Goal: Check status: Check status

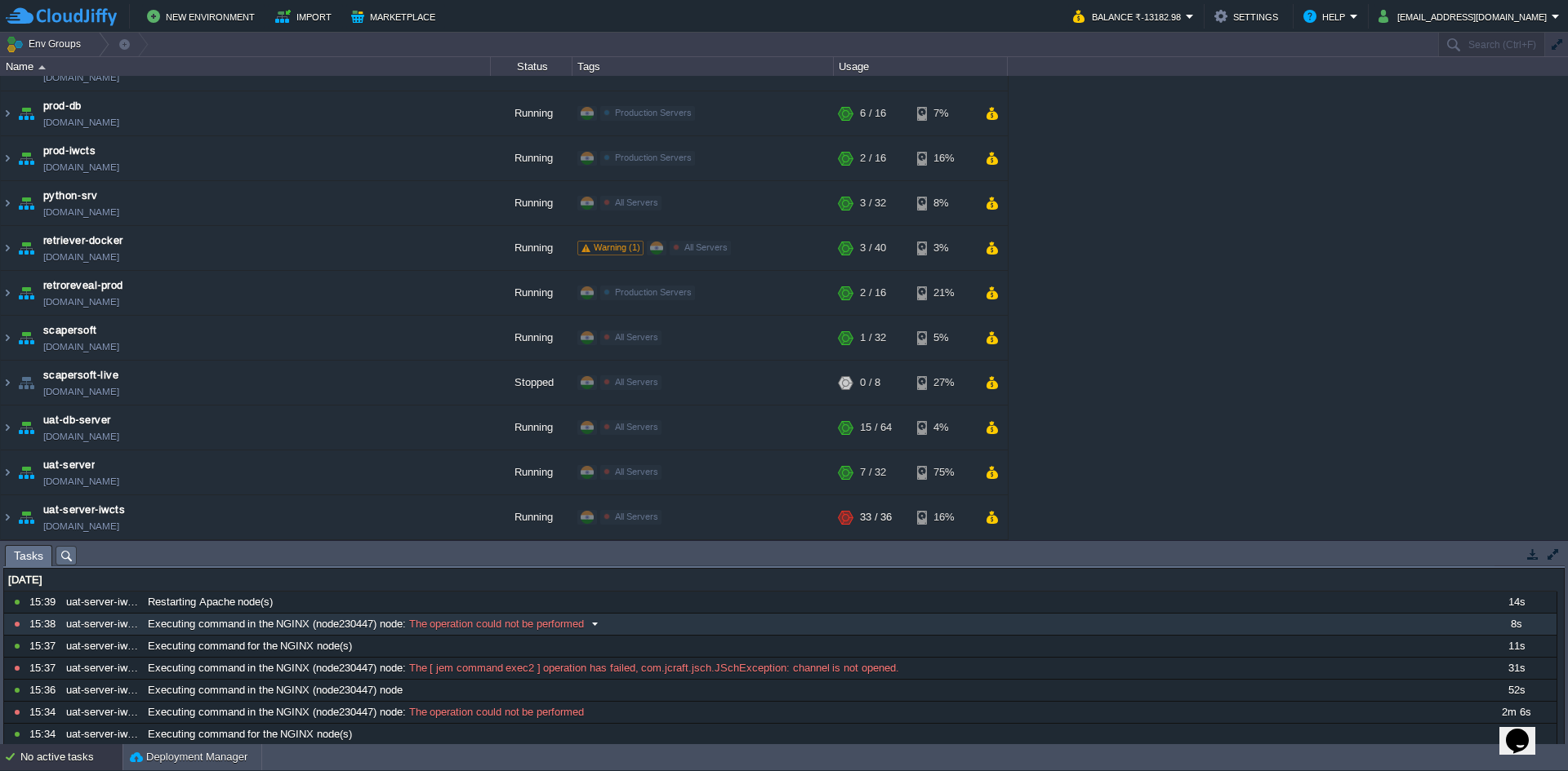
click at [599, 626] on span at bounding box center [595, 624] width 22 height 15
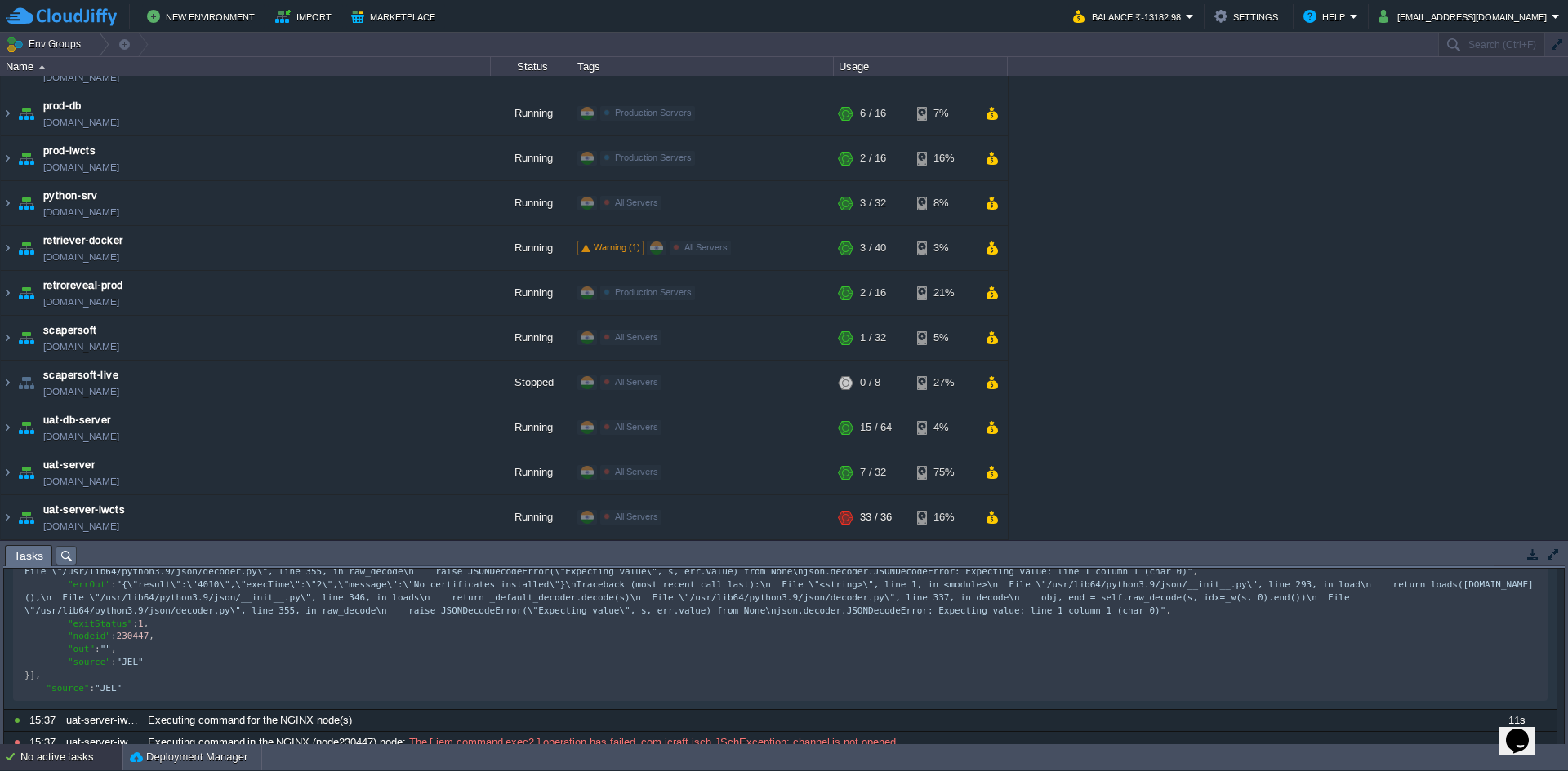
scroll to position [147, 0]
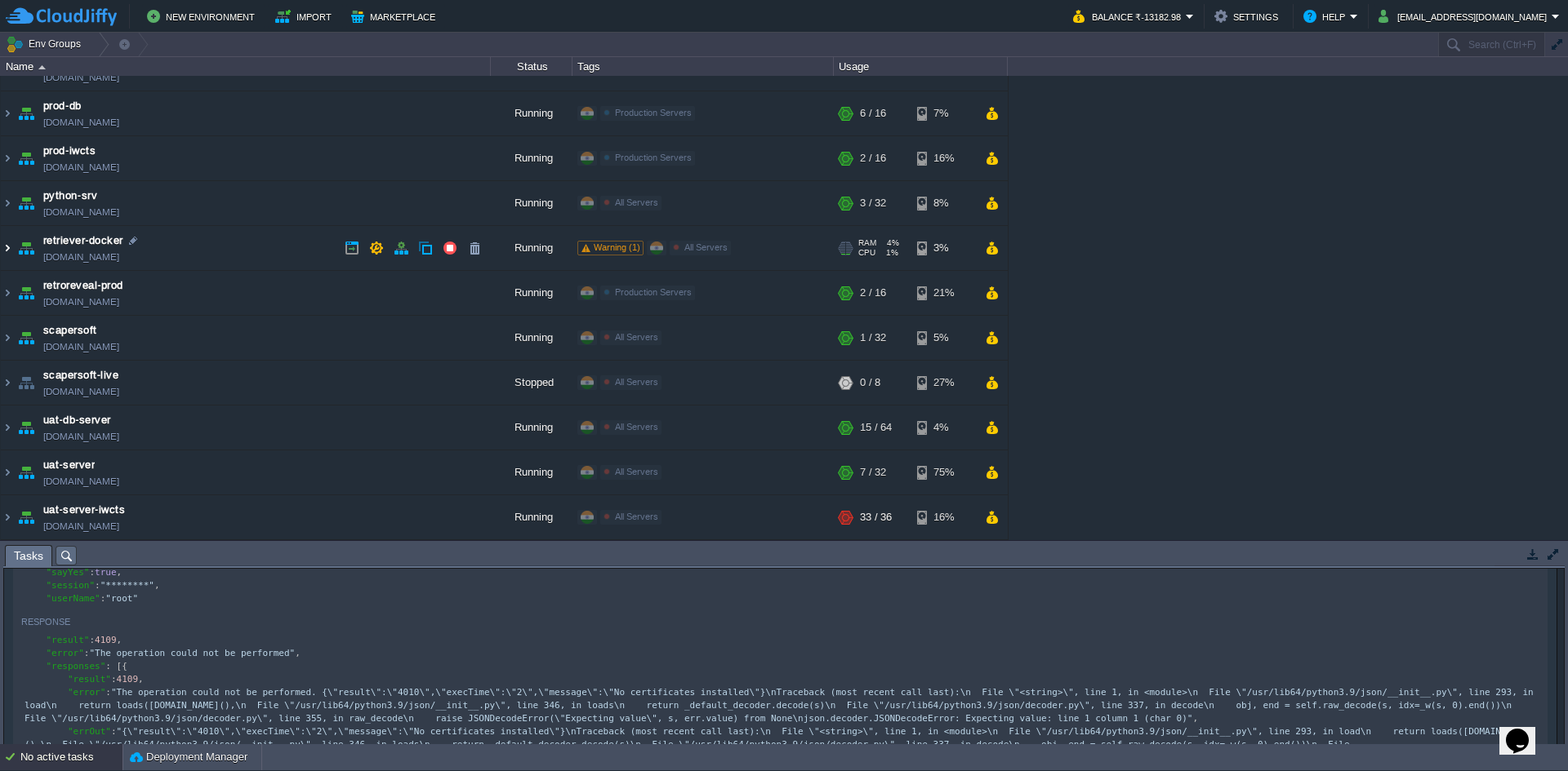
click at [9, 253] on img at bounding box center [7, 248] width 13 height 44
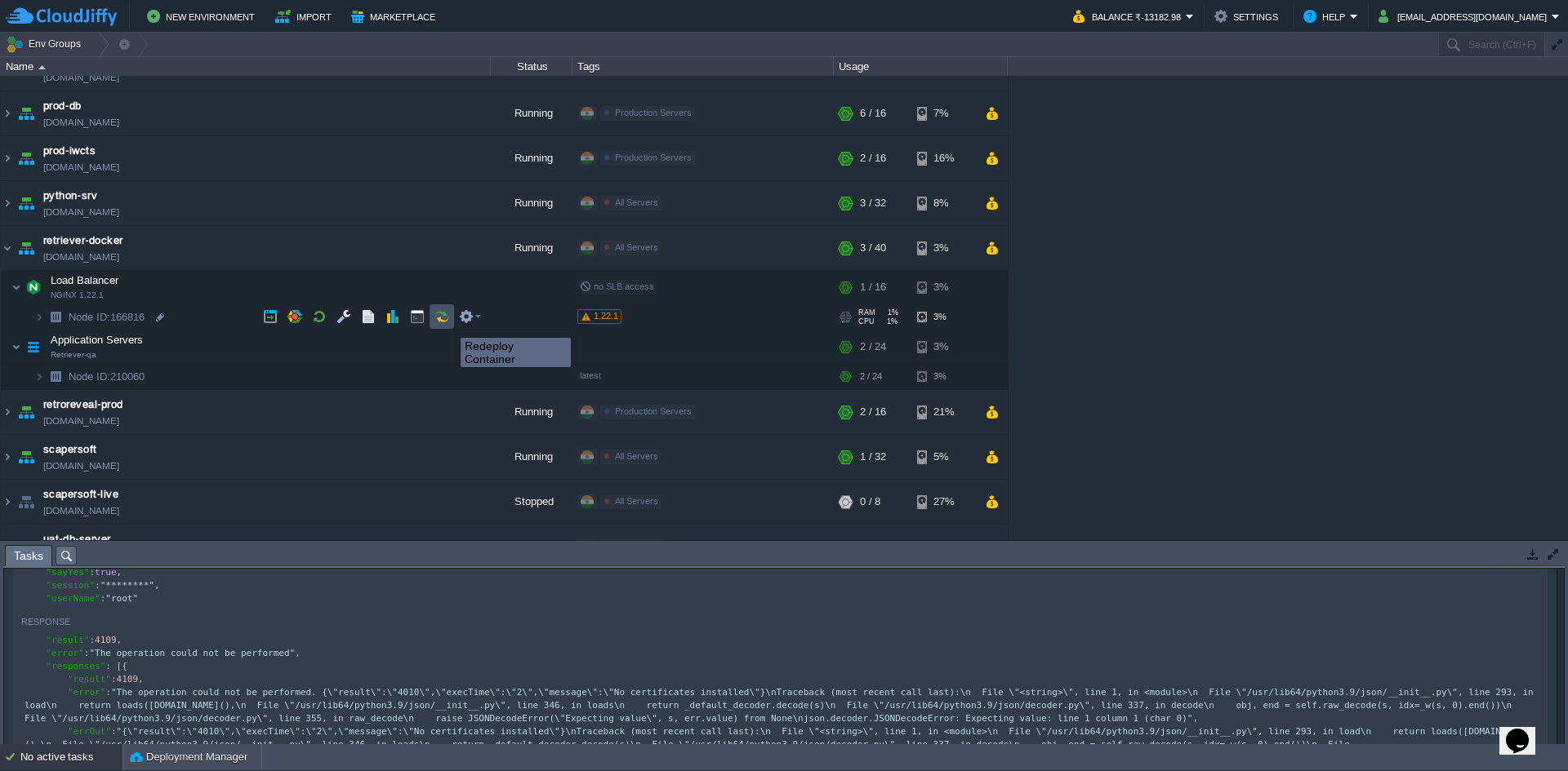
click at [443, 317] on button "button" at bounding box center [442, 316] width 15 height 15
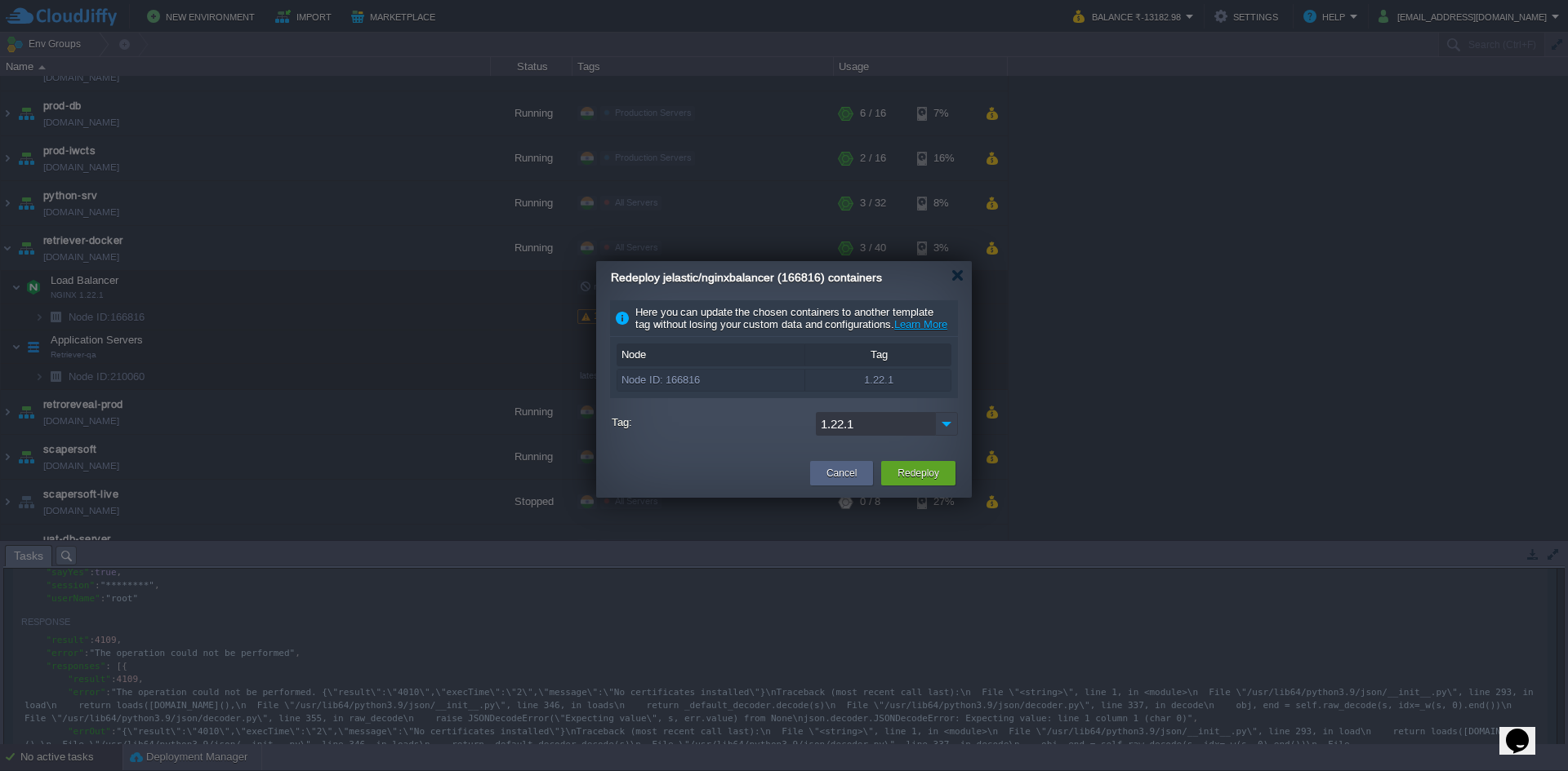
click at [948, 435] on img at bounding box center [946, 424] width 23 height 24
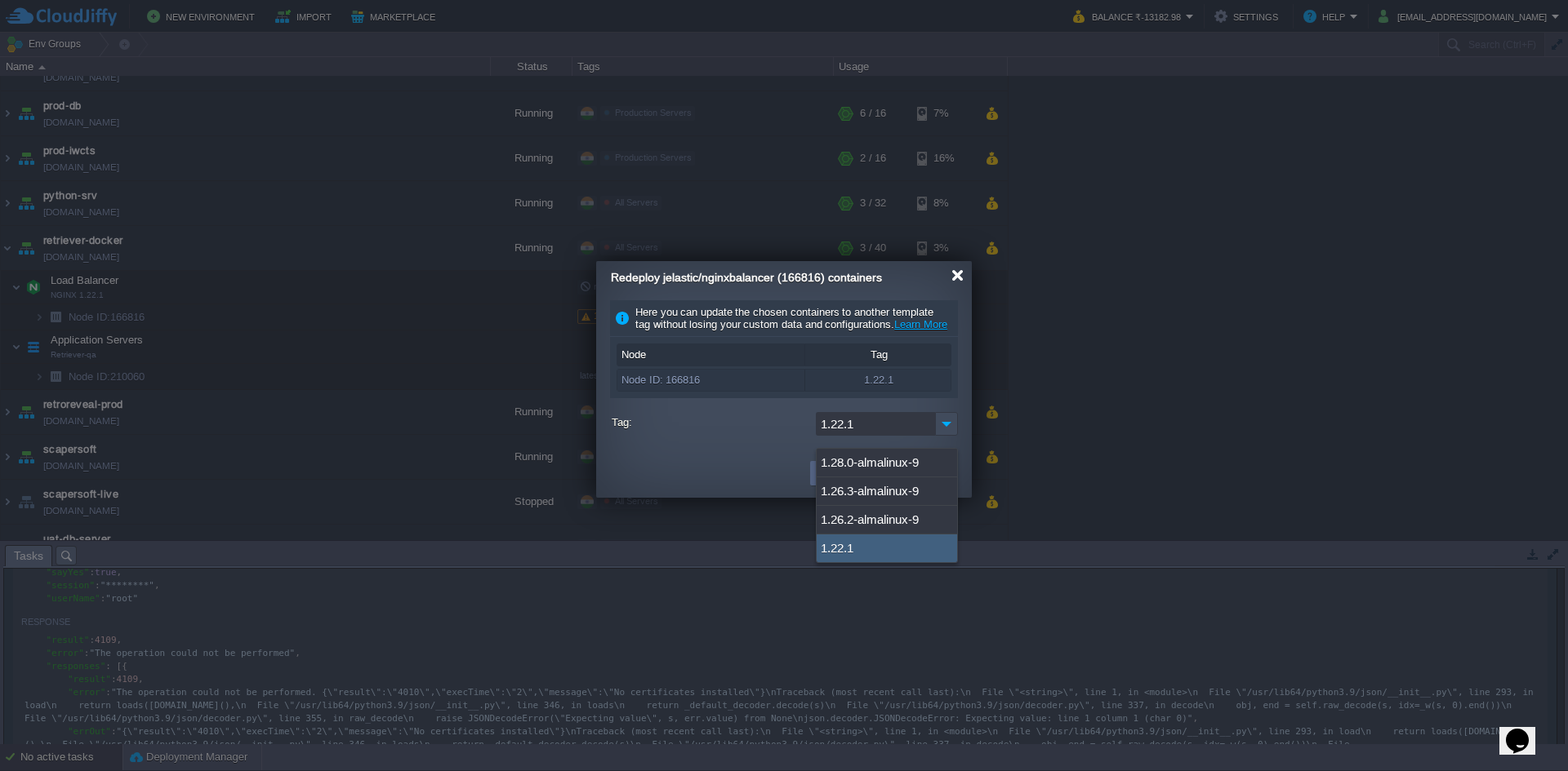
click at [958, 280] on div at bounding box center [956, 275] width 12 height 12
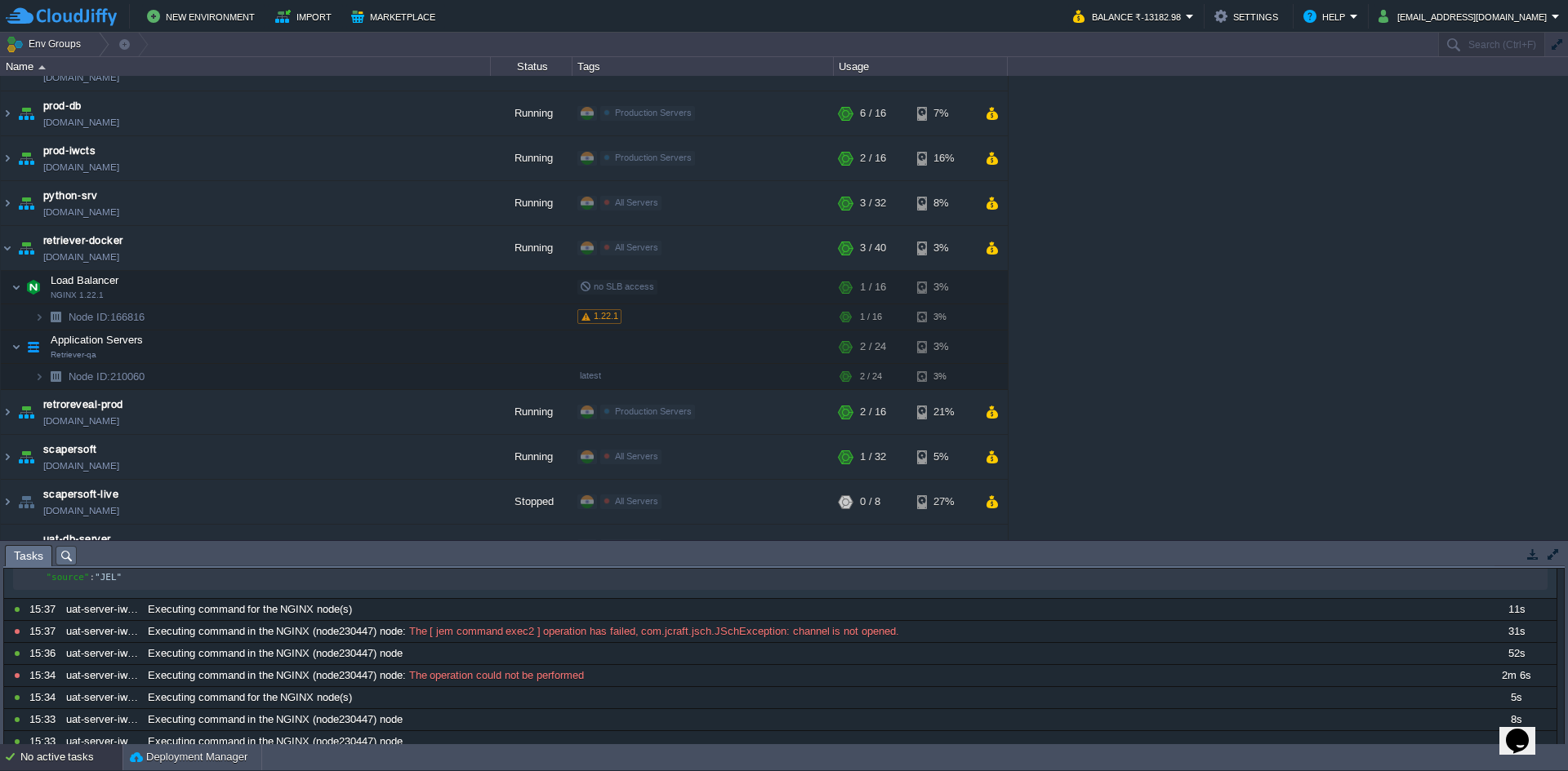
scroll to position [441, 0]
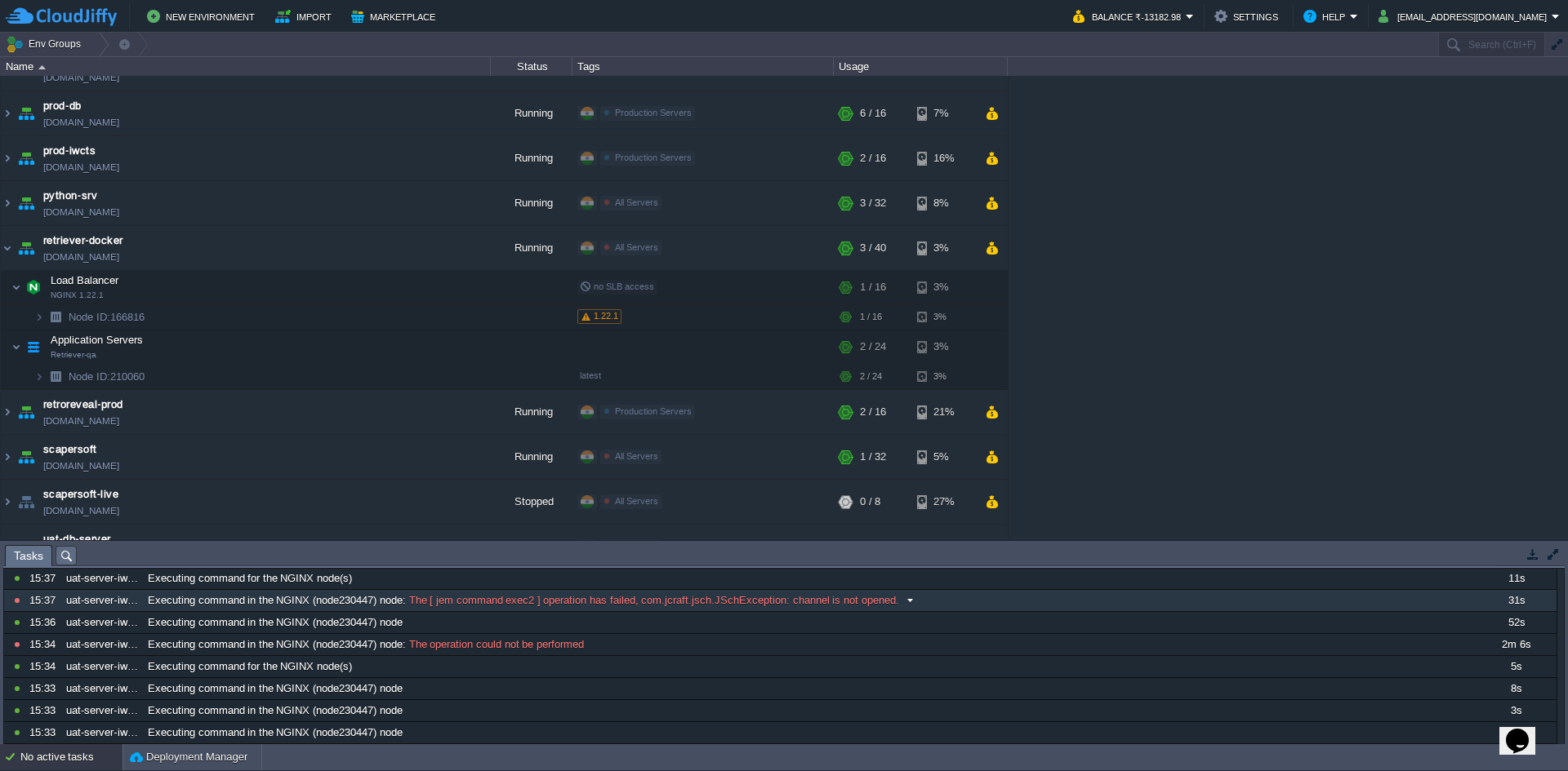
click at [679, 607] on span "The [ jem command exec2 ] operation has failed, com.jcraft.jsch.JSchException: …" at bounding box center [653, 600] width 493 height 15
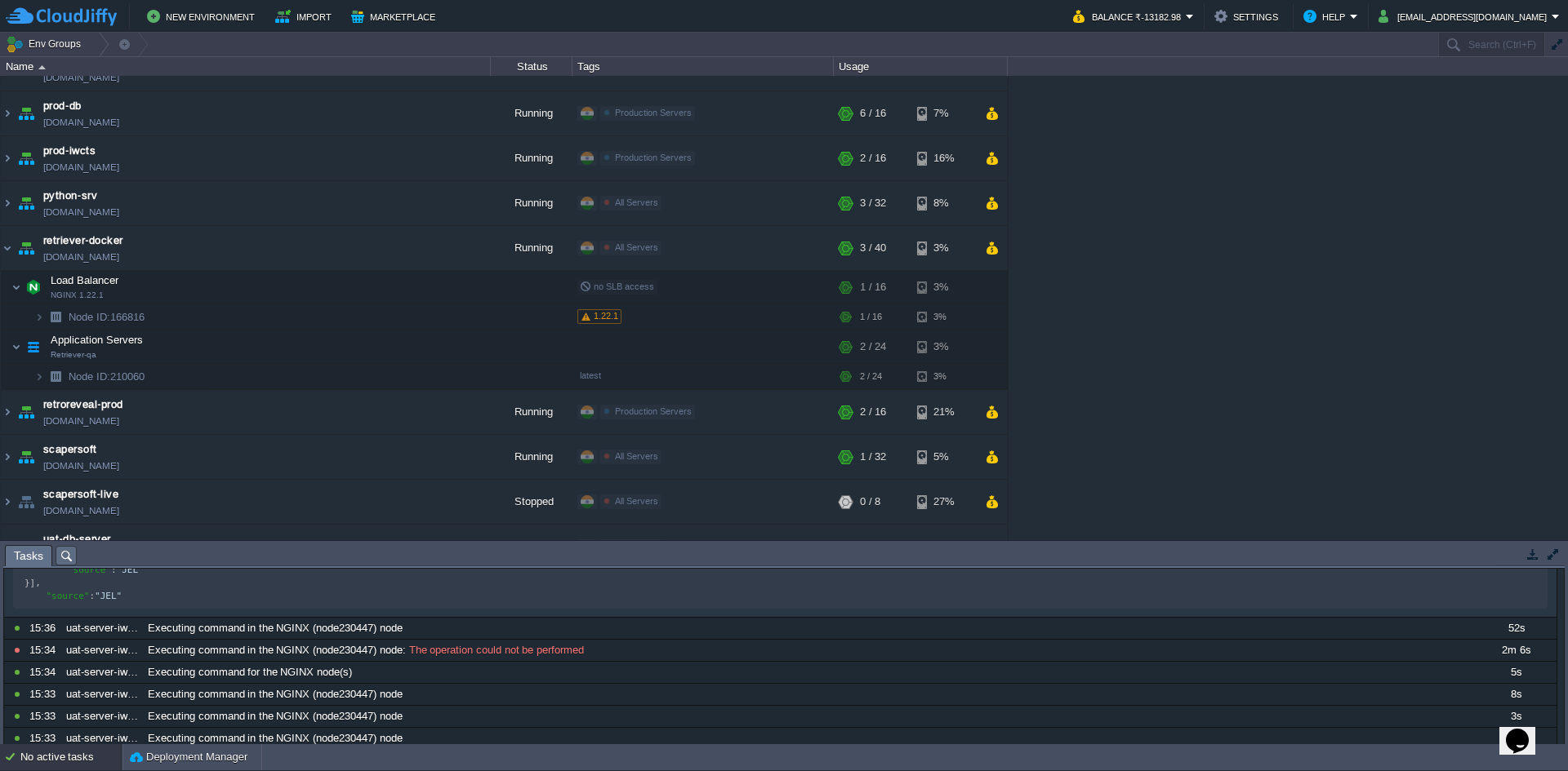
scroll to position [734, 0]
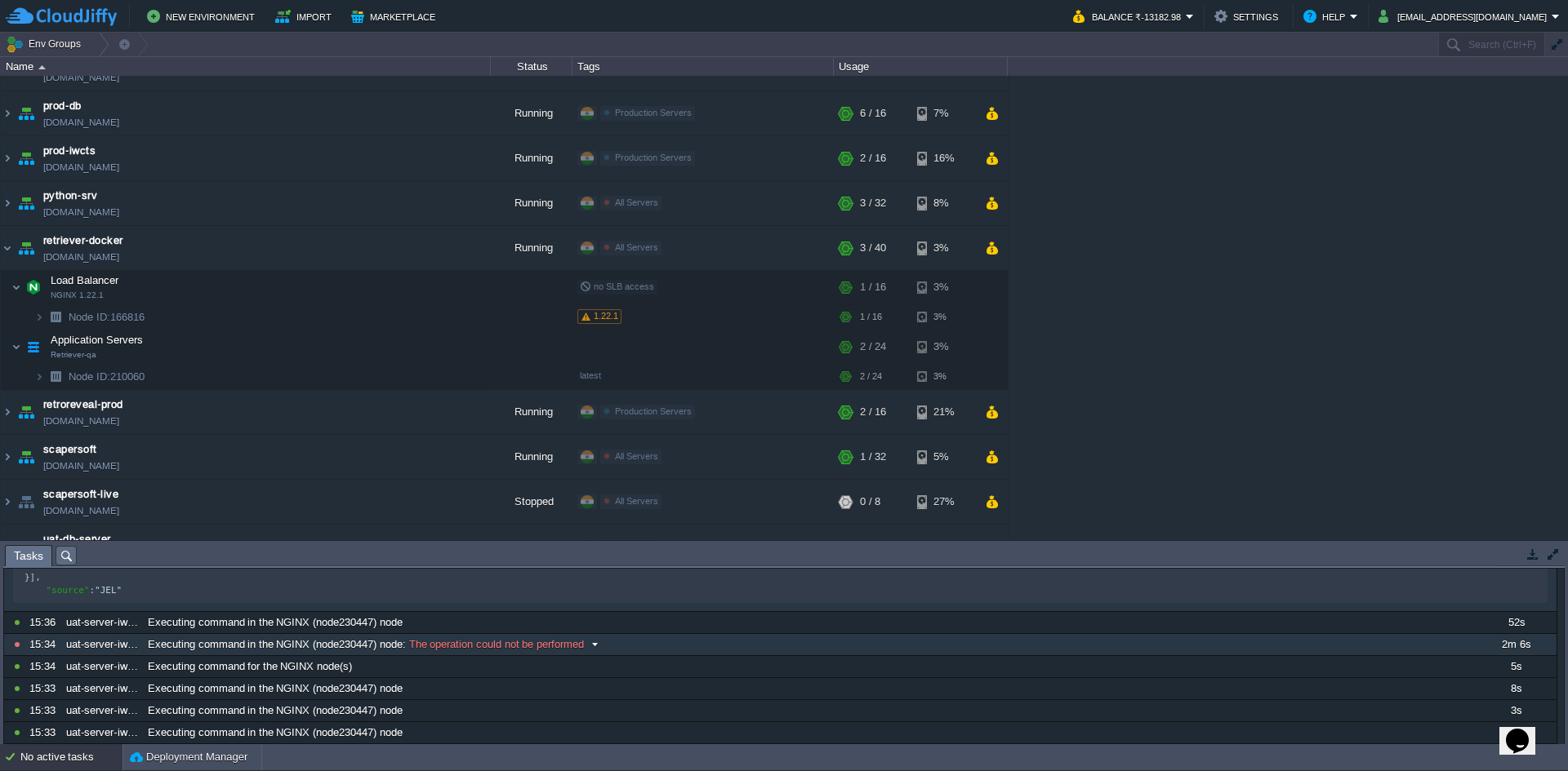
click at [496, 650] on span "The operation could not be performed" at bounding box center [495, 644] width 178 height 15
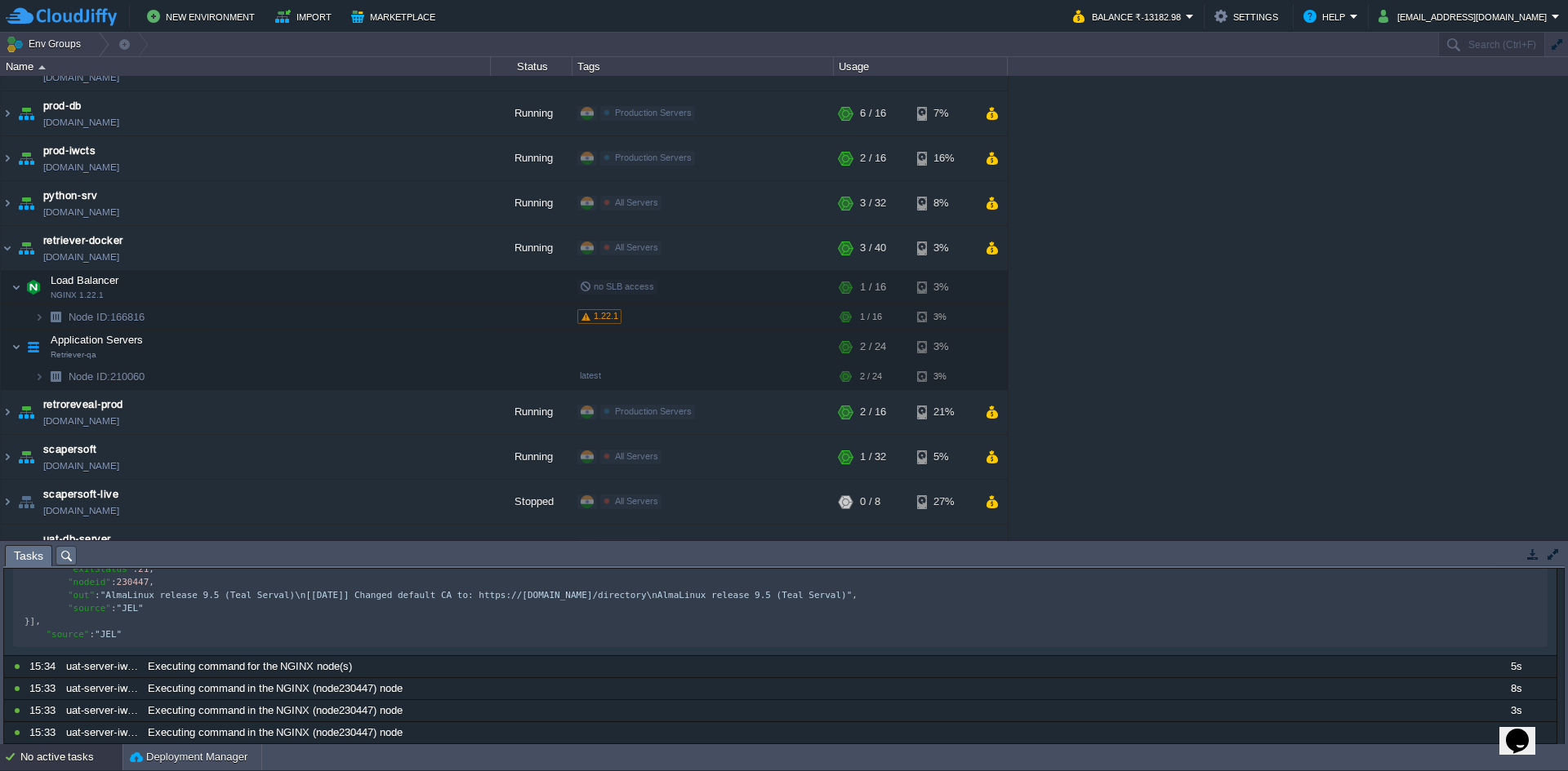
scroll to position [1077, 0]
click at [1551, 559] on button "button" at bounding box center [1553, 555] width 15 height 15
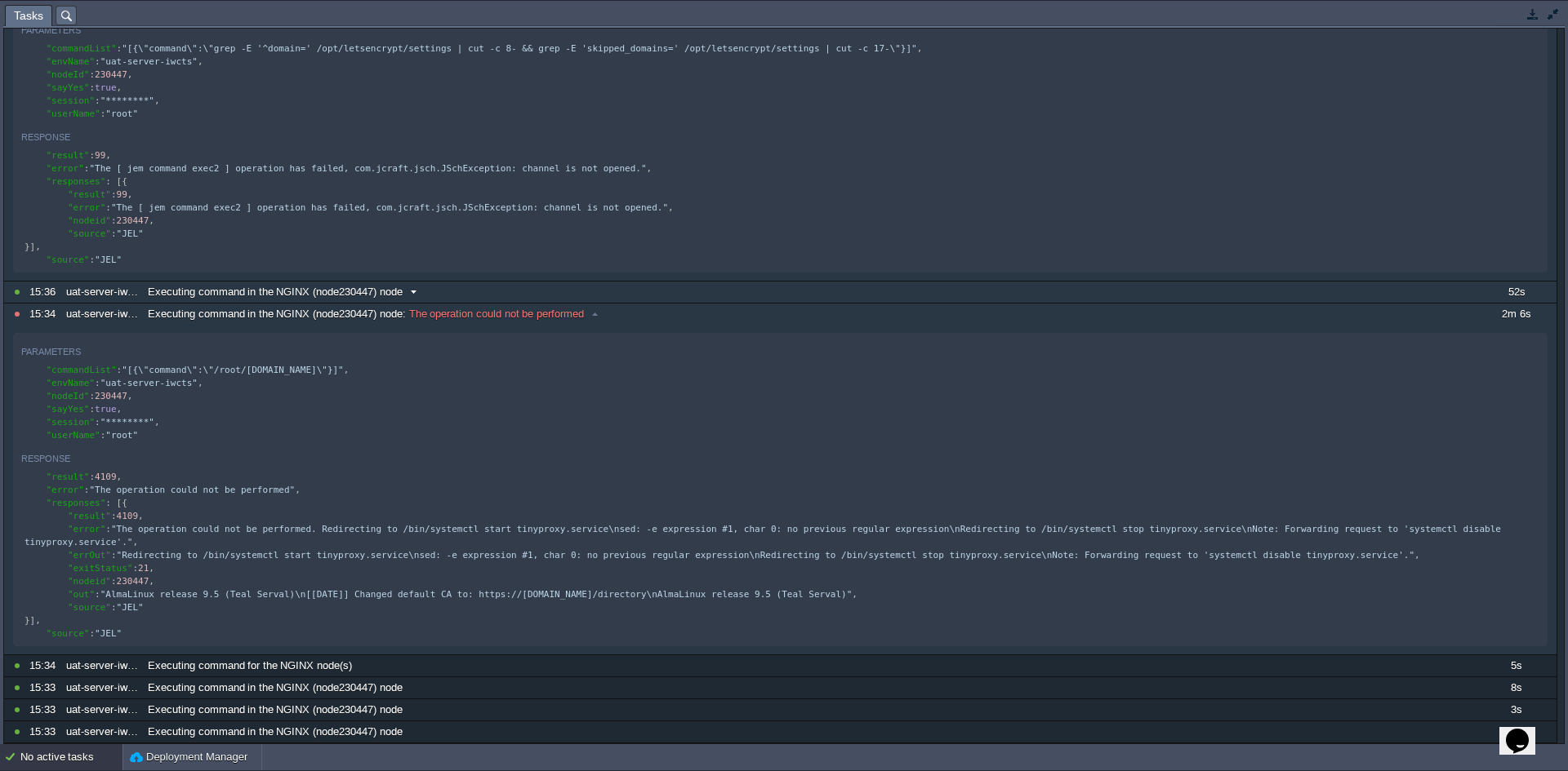
click at [1473, 284] on div "Executing command in the NGINX (node230447) node" at bounding box center [809, 292] width 1331 height 21
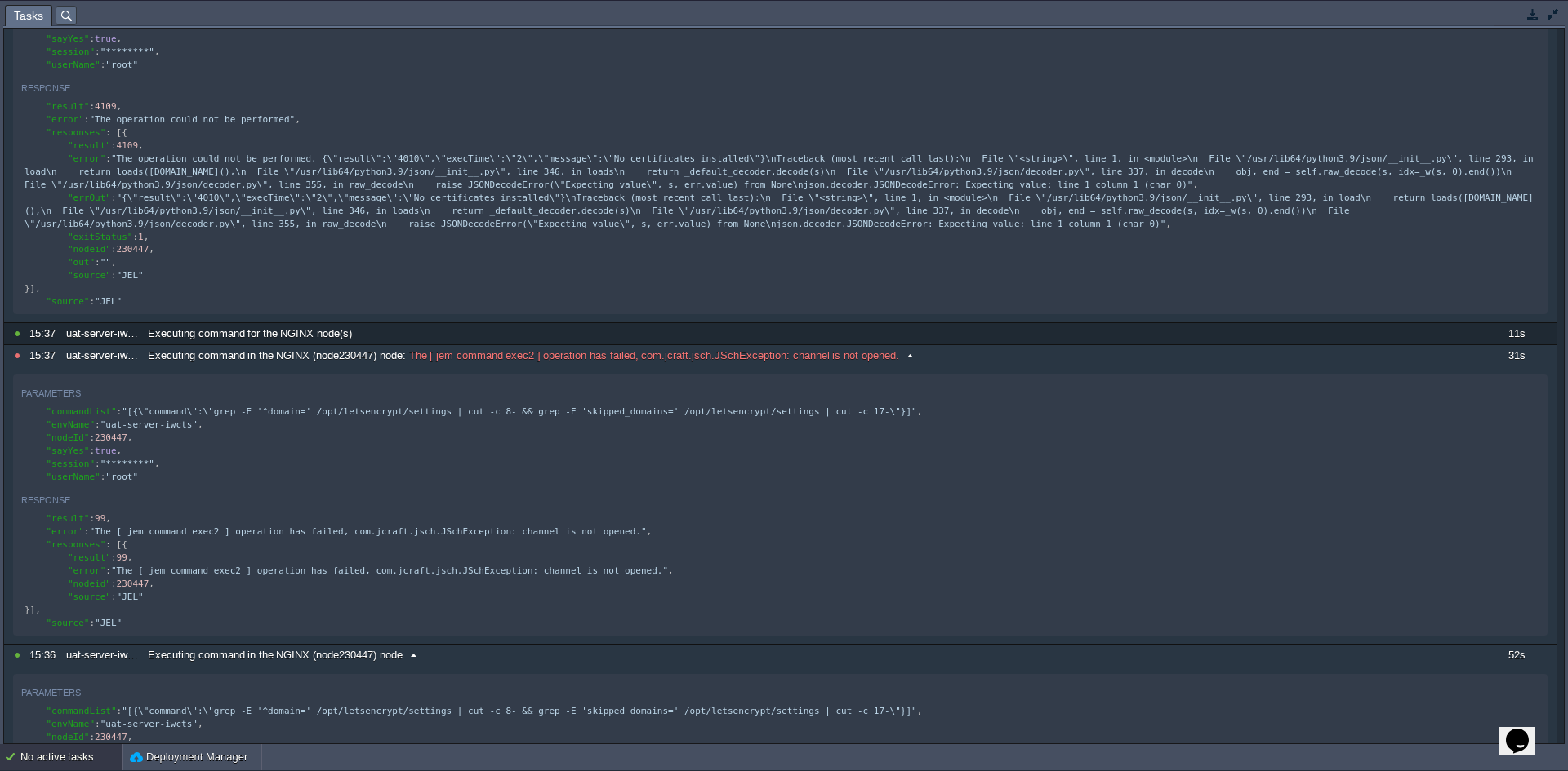
scroll to position [0, 0]
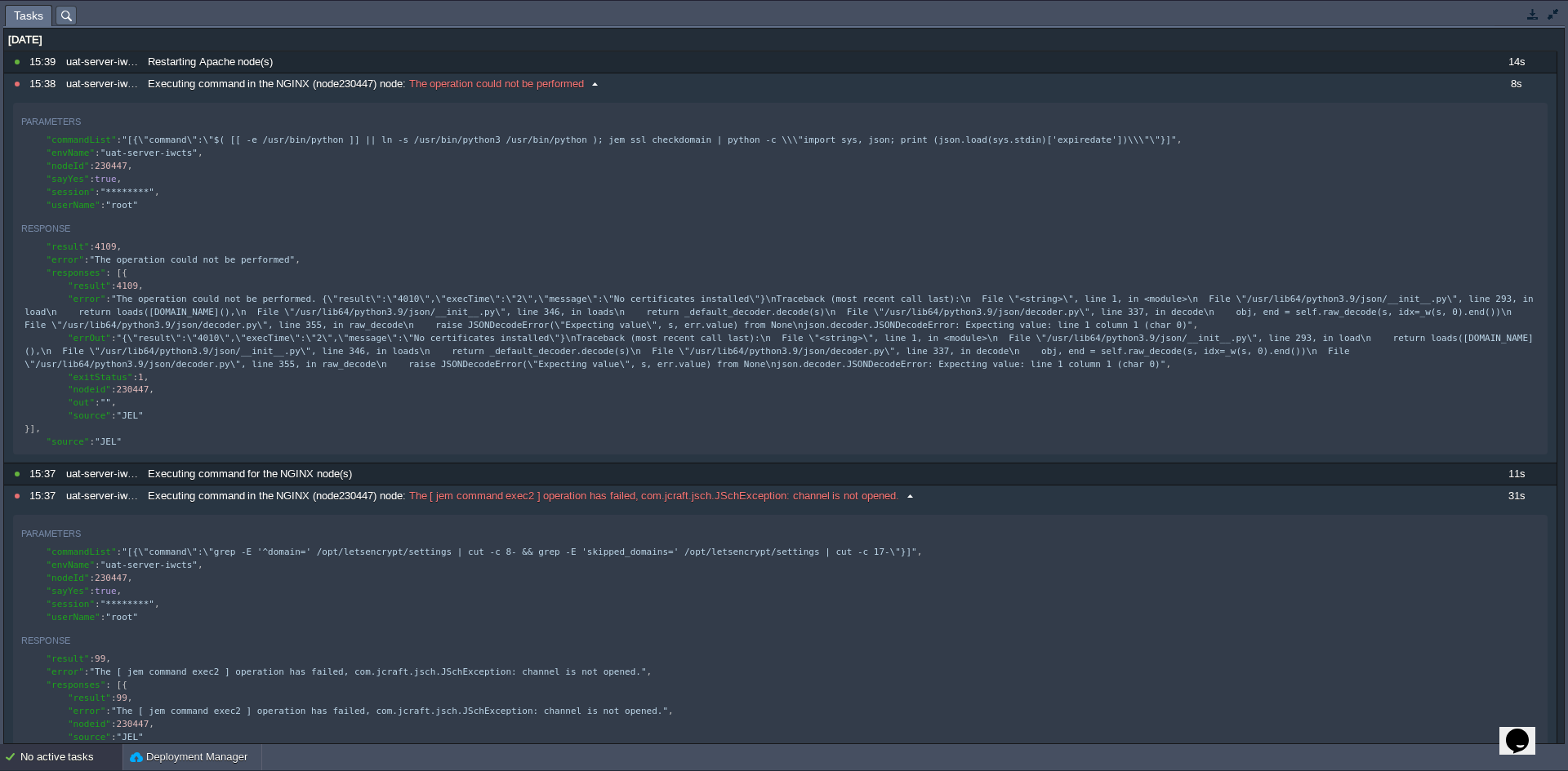
click at [524, 85] on span "The operation could not be performed" at bounding box center [495, 84] width 178 height 15
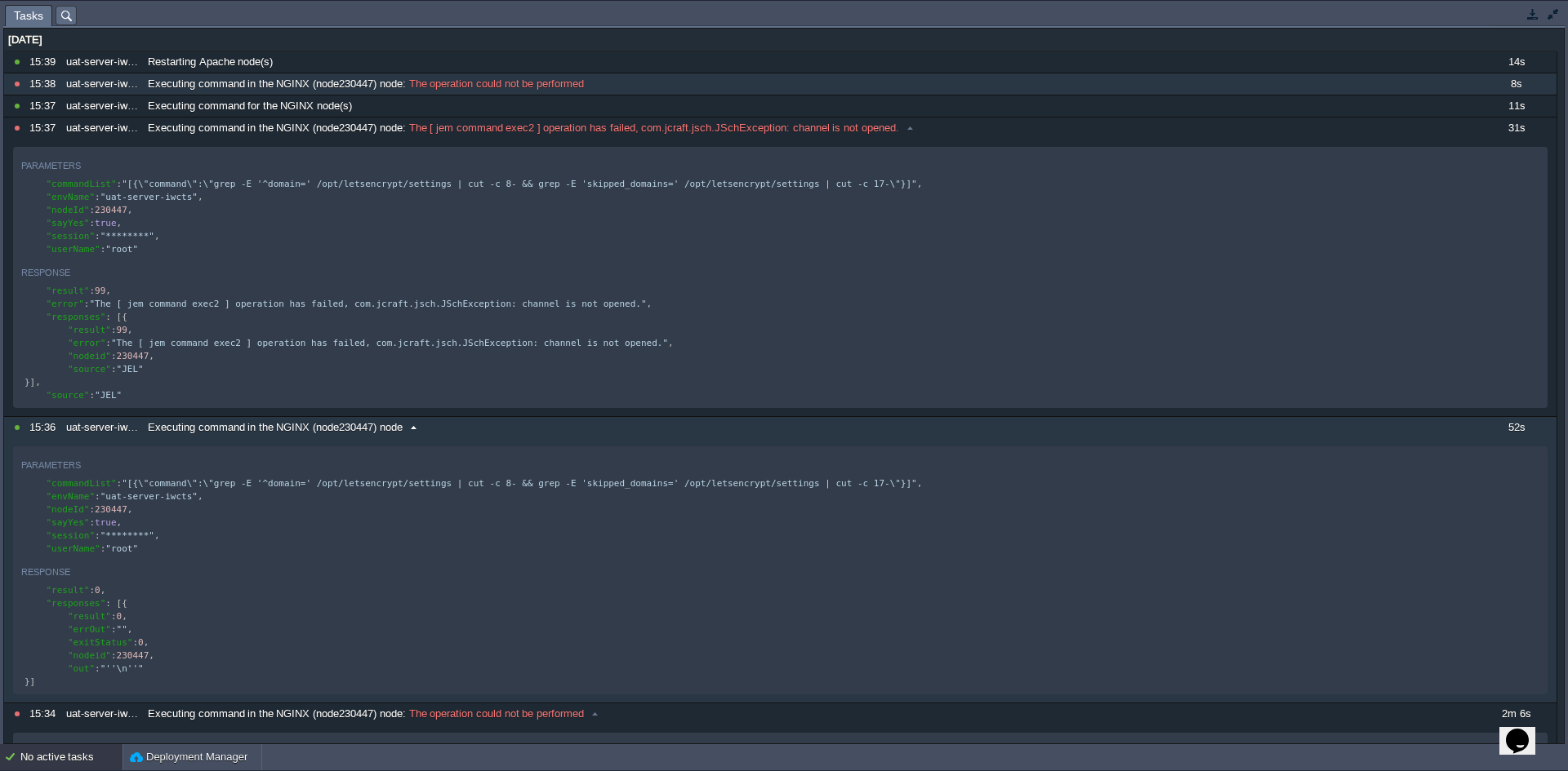
click at [348, 435] on span "Executing command in the NGINX (node230447) node" at bounding box center [275, 428] width 255 height 15
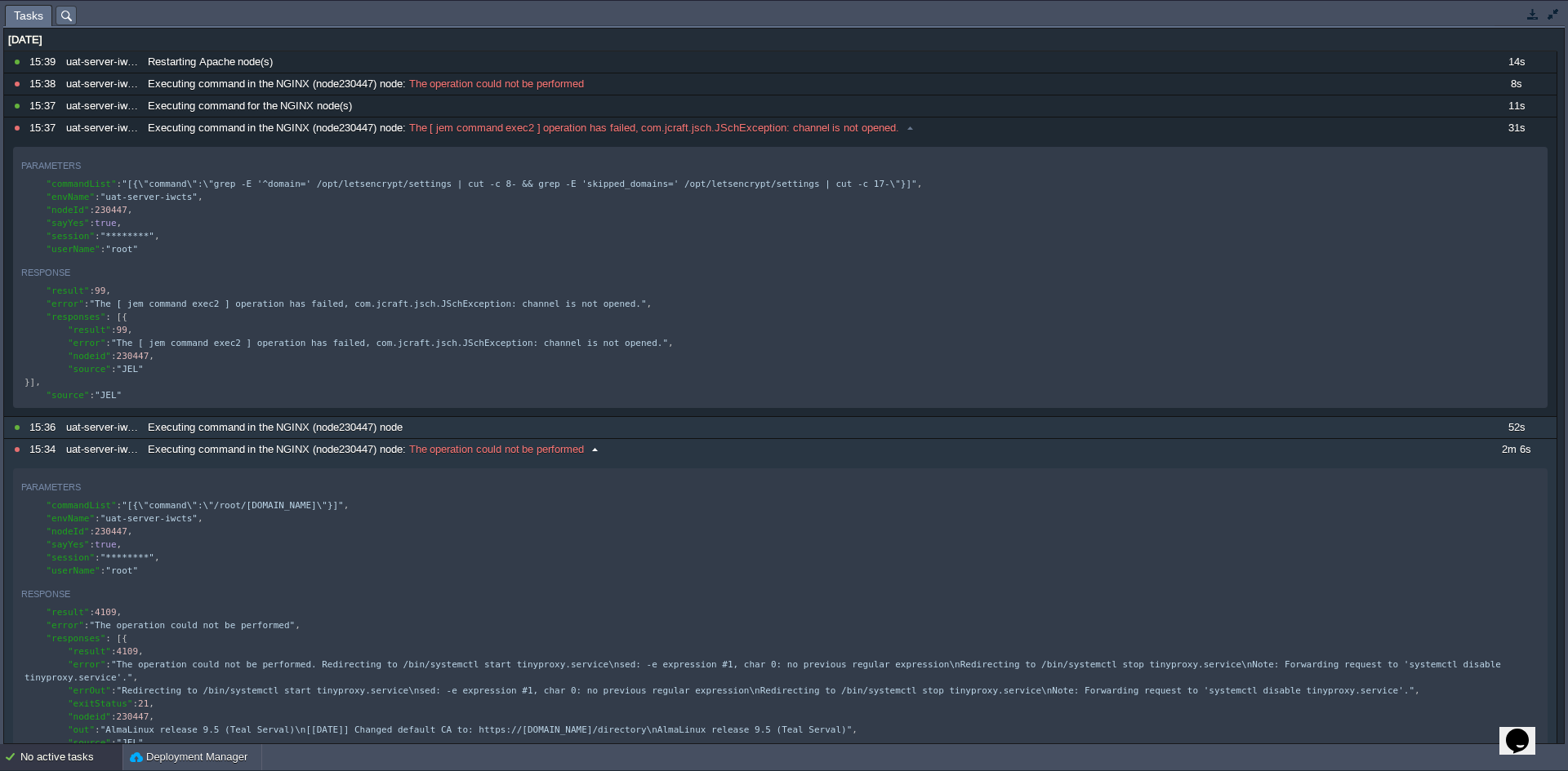
click at [327, 460] on div "Executing command in the NGINX (node230447) node : The operation could not be p…" at bounding box center [809, 449] width 1331 height 21
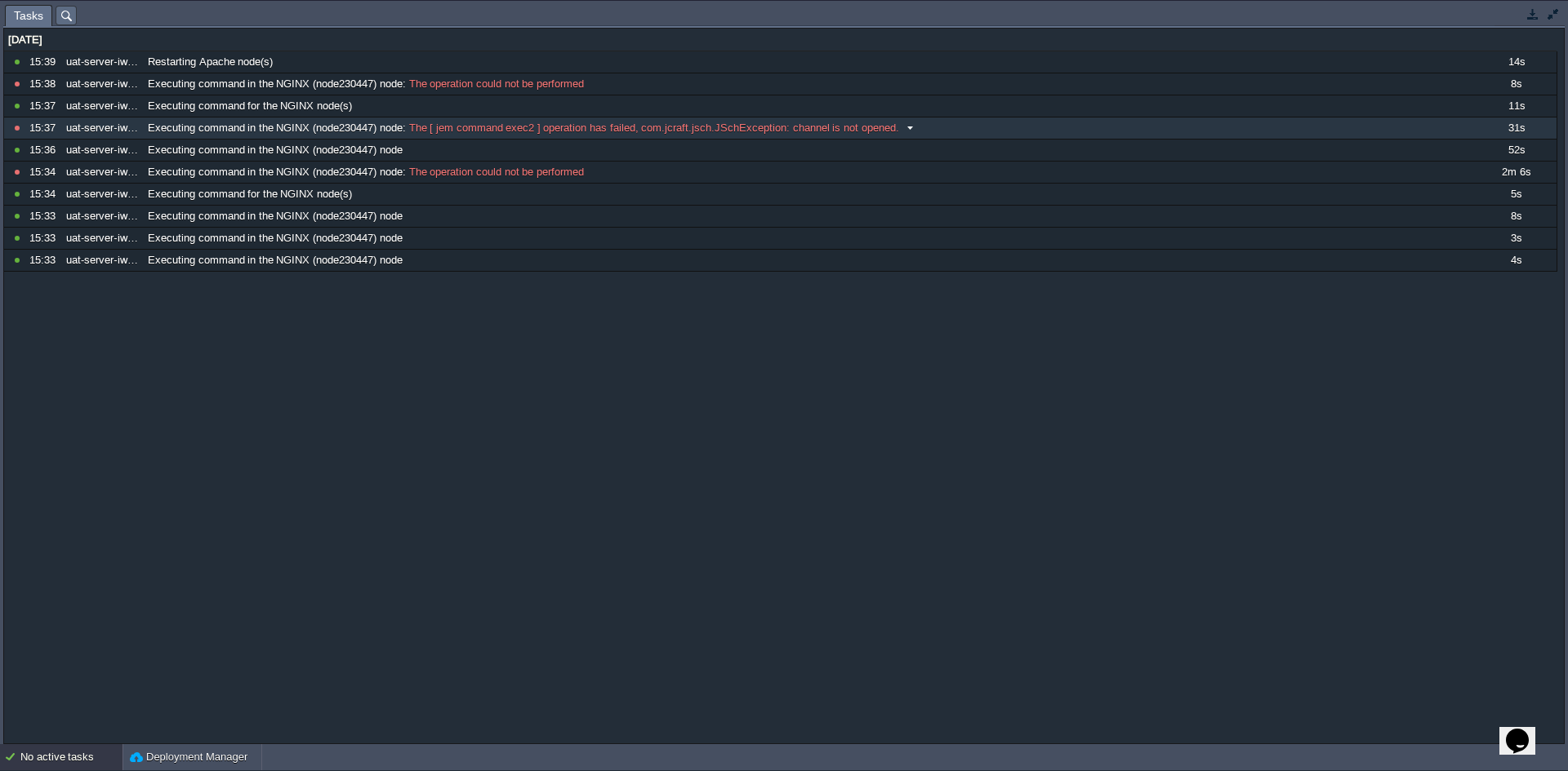
click at [874, 136] on div "Executing command in the NGINX (node230447) node : The [ jem command exec2 ] op…" at bounding box center [809, 127] width 1331 height 21
click at [1531, 16] on button "button" at bounding box center [1532, 14] width 15 height 15
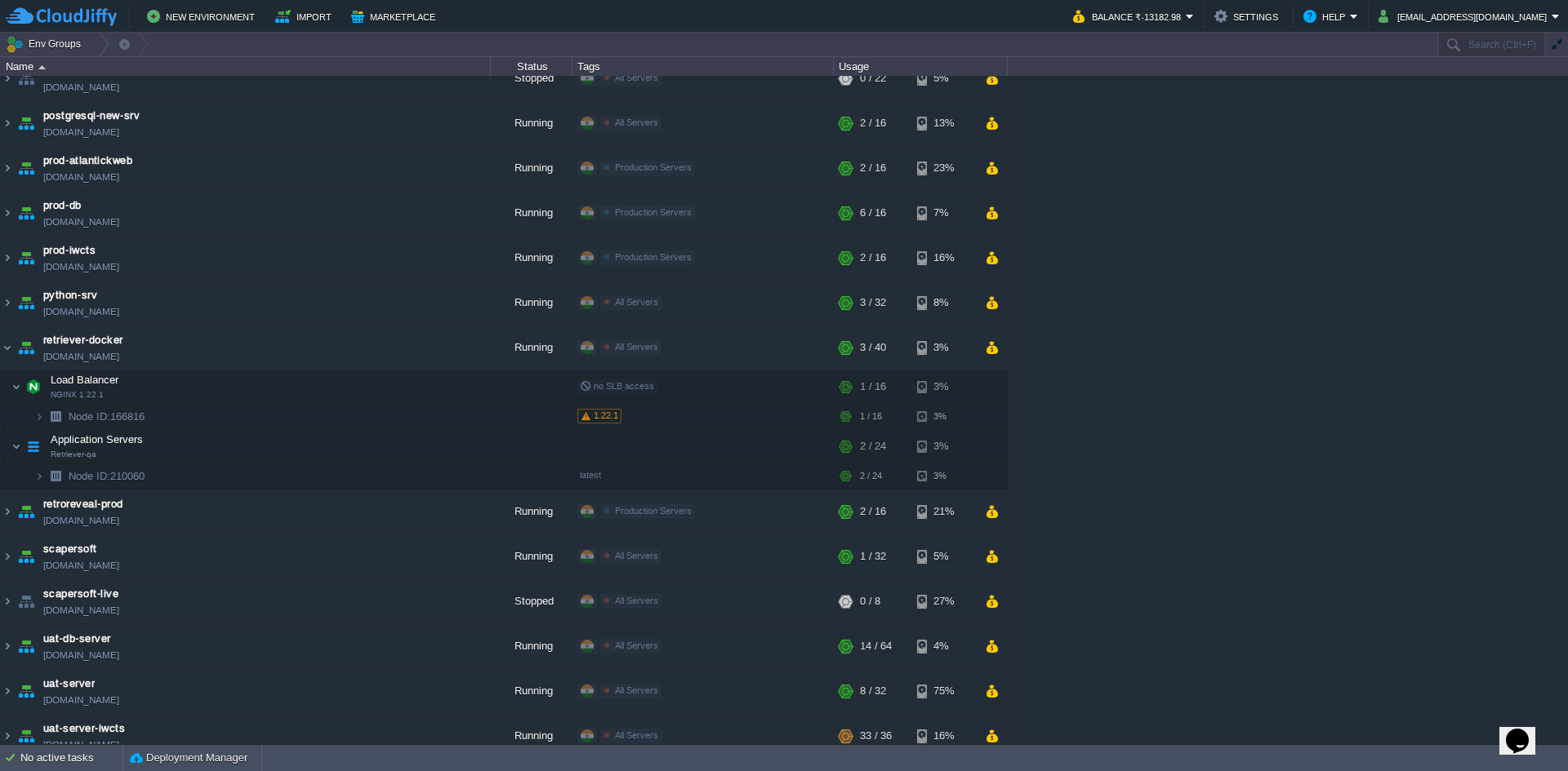
click at [1282, 333] on div "dev-server-iwcts [DOMAIN_NAME] Running All Servers Edit RAM 9% CPU 70% 17 / 24 …" at bounding box center [784, 410] width 1568 height 668
paste input "166816"
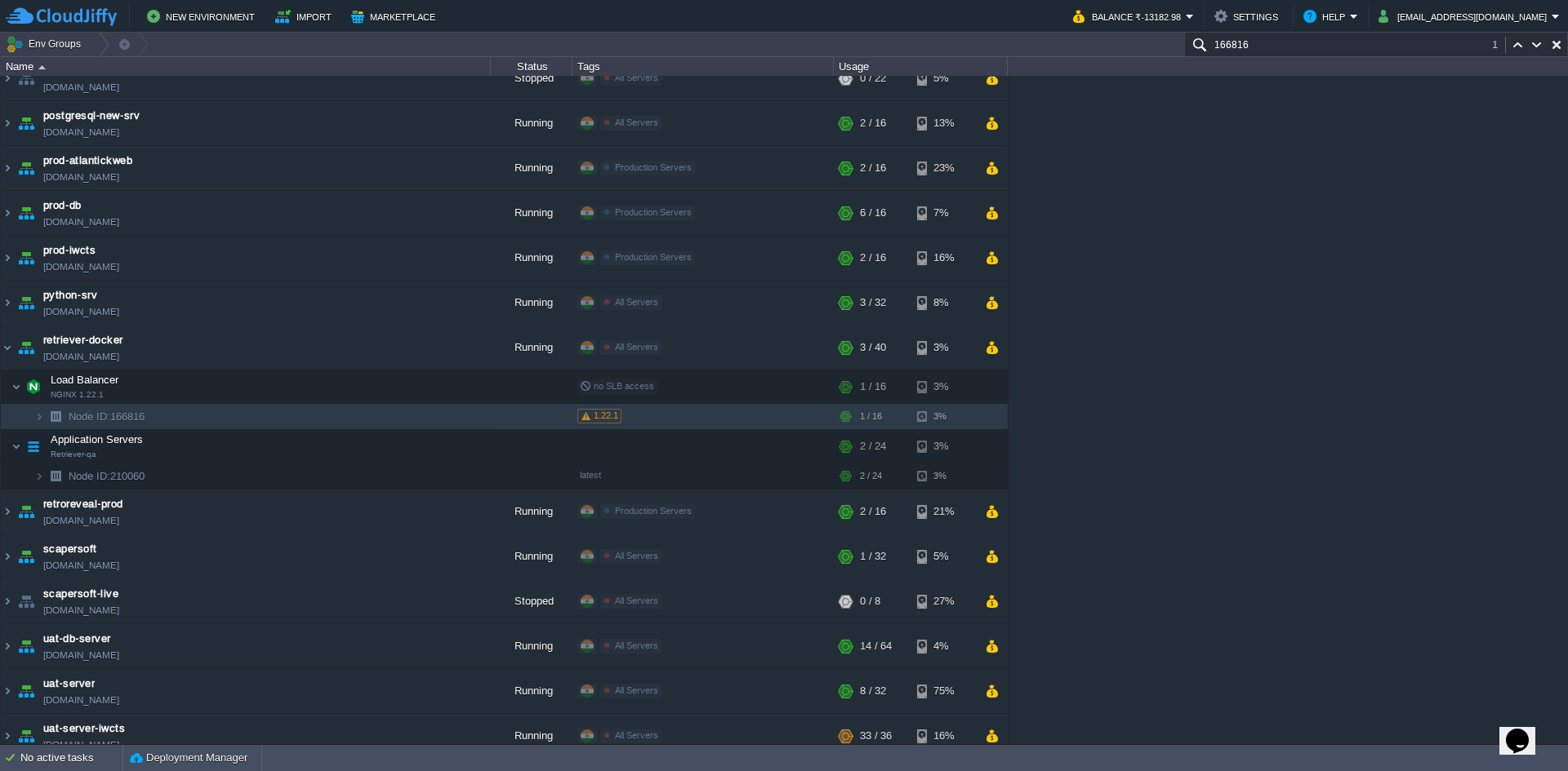
type input "166816"
